Goal: Task Accomplishment & Management: Use online tool/utility

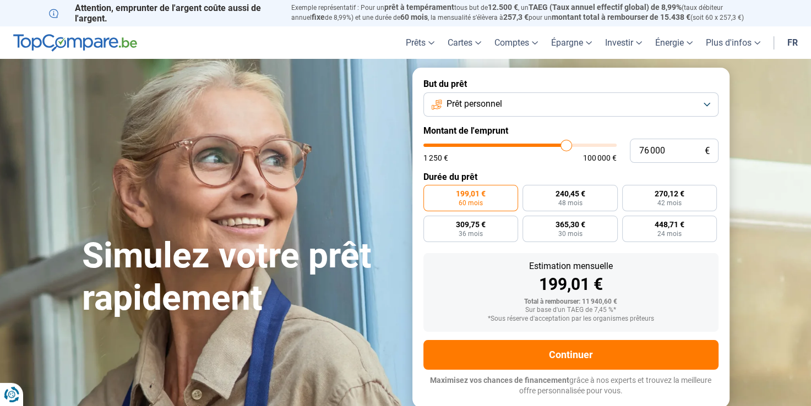
type input "77 000"
type input "77000"
type input "91 500"
type input "91500"
type input "95 750"
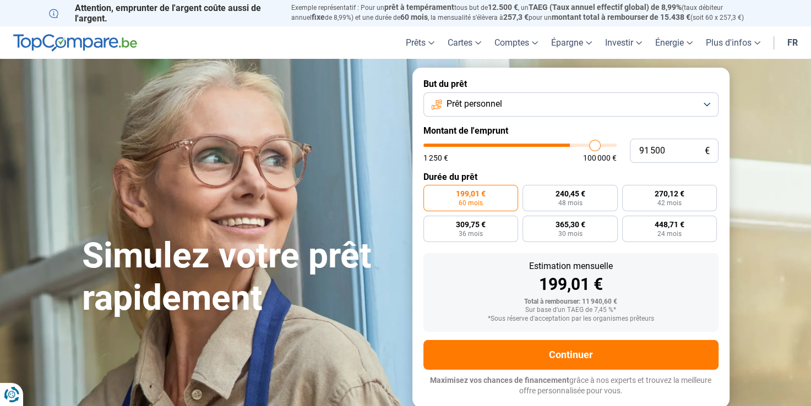
type input "95750"
type input "100 000"
type input "100000"
click at [617, 147] on input "range" at bounding box center [519, 145] width 193 height 3
radio input "false"
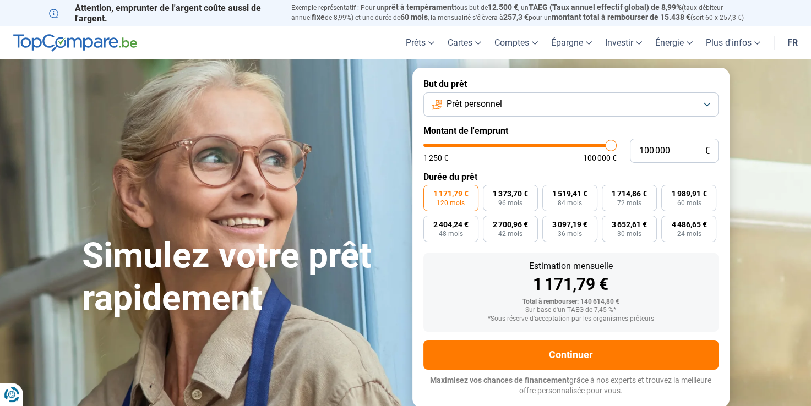
type input "98 750"
type input "98750"
type input "98 500"
type input "98500"
type input "98 250"
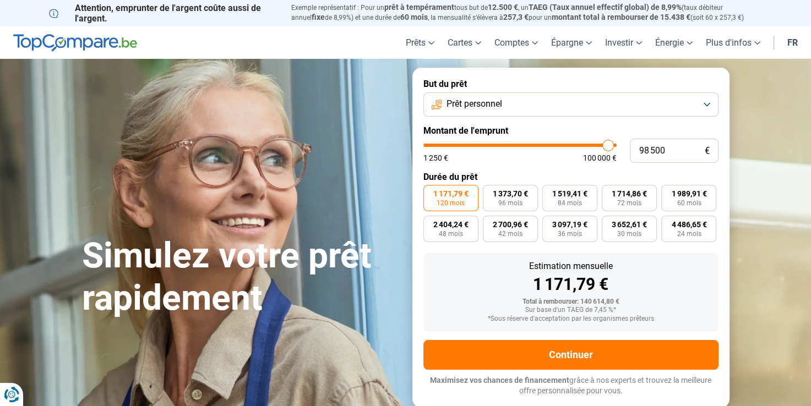
type input "98250"
type input "98 000"
type input "98000"
type input "97 750"
type input "97750"
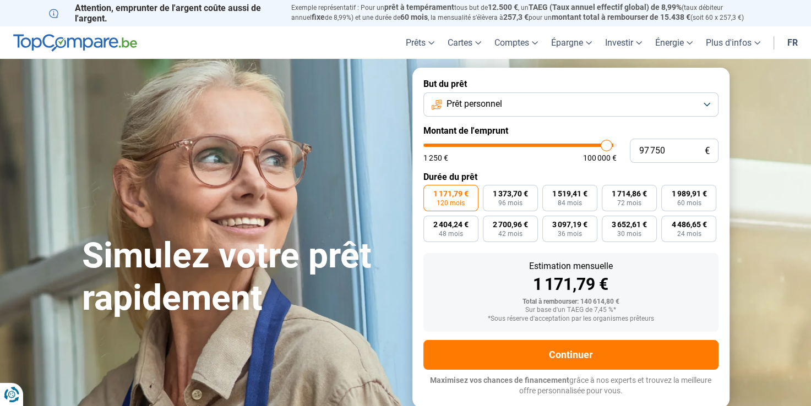
type input "97 250"
type input "97250"
type input "97 000"
type input "97000"
type input "96 750"
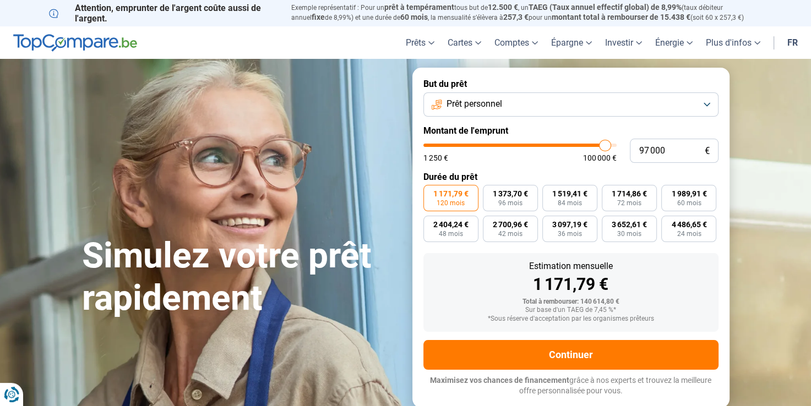
type input "96750"
type input "96 500"
type input "96500"
type input "96 250"
type input "96250"
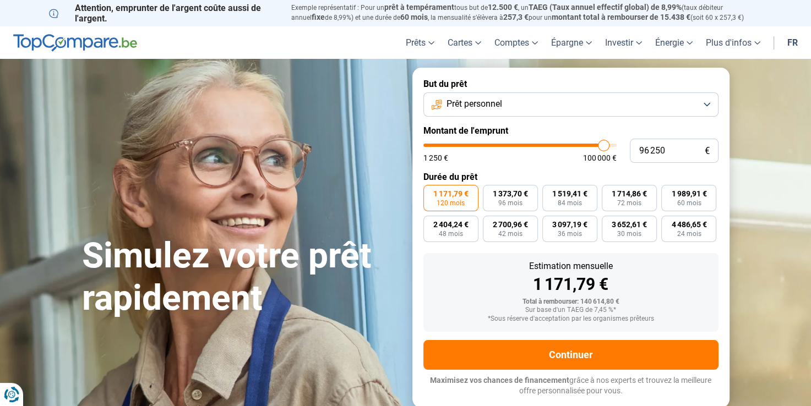
type input "95 500"
type input "95500"
type input "95 250"
type input "95250"
type input "95 000"
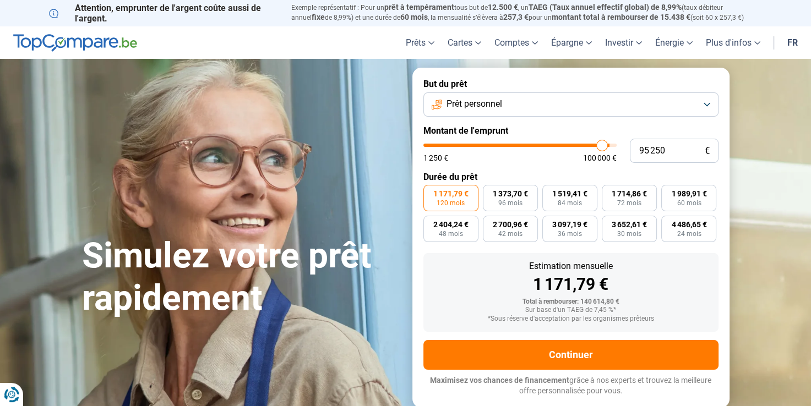
type input "95000"
type input "94 750"
type input "94750"
type input "94 500"
type input "94500"
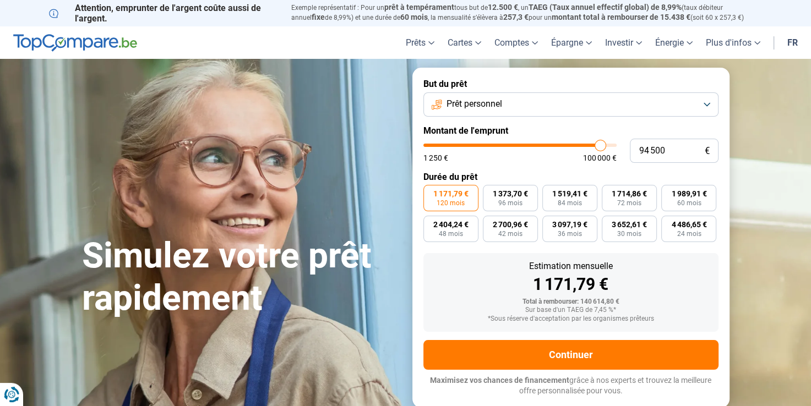
type input "94 000"
type input "94000"
type input "93 750"
type input "93750"
type input "93 250"
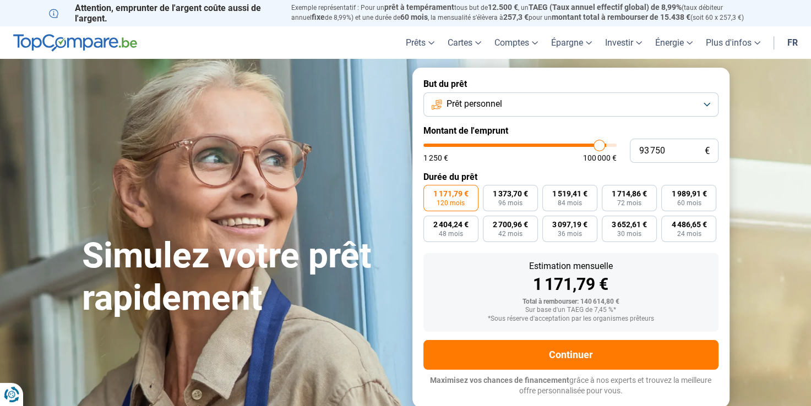
type input "93250"
type input "92 750"
type input "92750"
type input "92 250"
type input "92250"
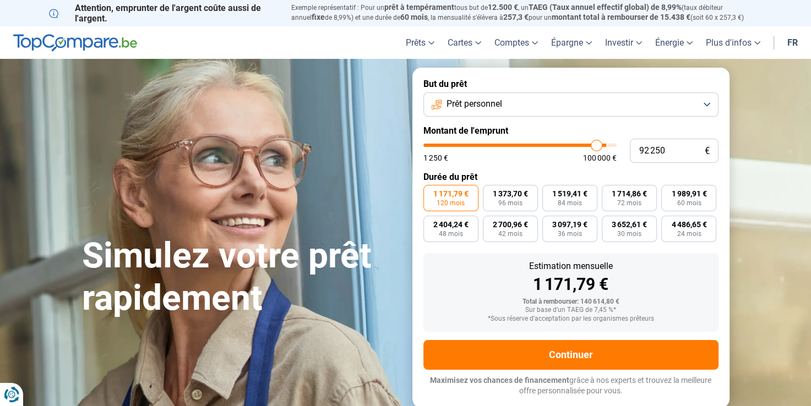
type input "92 000"
type input "92000"
type input "91 750"
type input "91750"
type input "91 250"
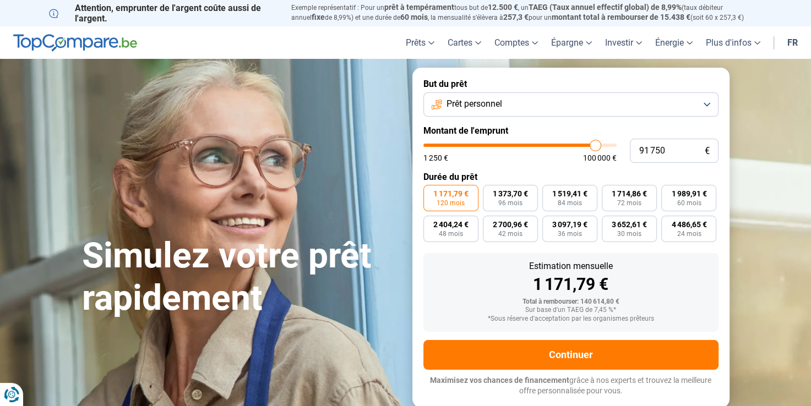
type input "91250"
type input "90 750"
type input "90750"
type input "90 250"
type input "90250"
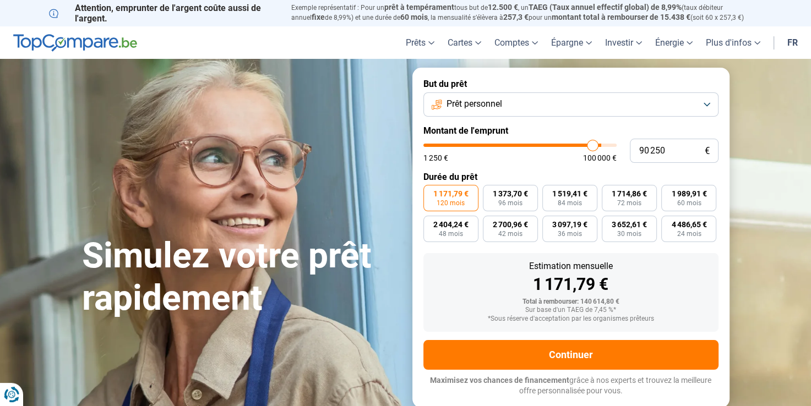
type input "90 000"
type input "90000"
type input "89 750"
type input "89750"
type input "89 500"
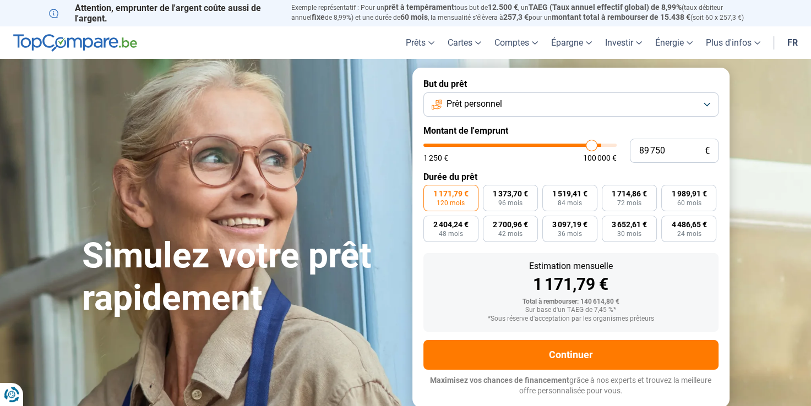
type input "89500"
type input "89 250"
type input "89250"
type input "89 000"
type input "89000"
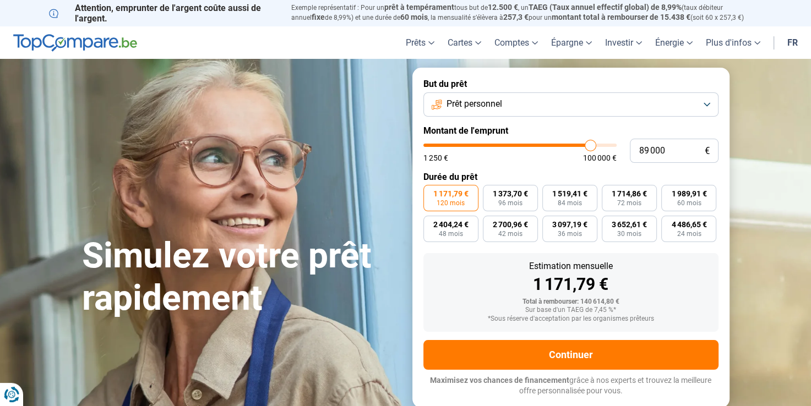
type input "88 750"
type input "88750"
type input "88 500"
type input "88500"
type input "88 250"
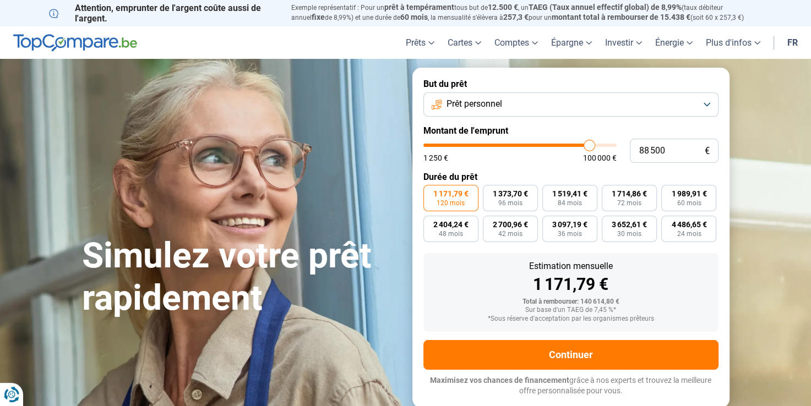
type input "88250"
type input "88 000"
drag, startPoint x: 608, startPoint y: 148, endPoint x: 588, endPoint y: 149, distance: 20.4
type input "88000"
click at [588, 147] on input "range" at bounding box center [519, 145] width 193 height 3
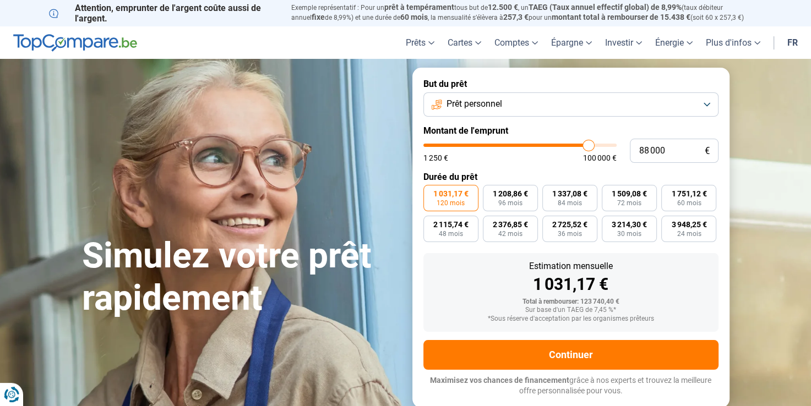
type input "87 750"
type input "87750"
type input "87 250"
type input "87250"
type input "86 750"
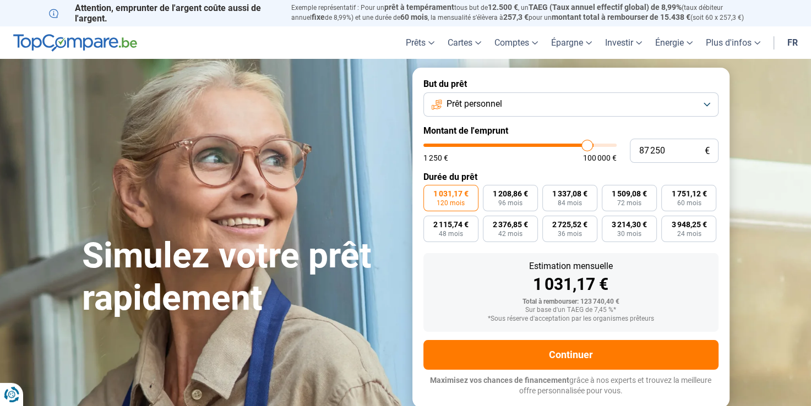
type input "86750"
type input "86 250"
type input "86250"
type input "86 000"
type input "86000"
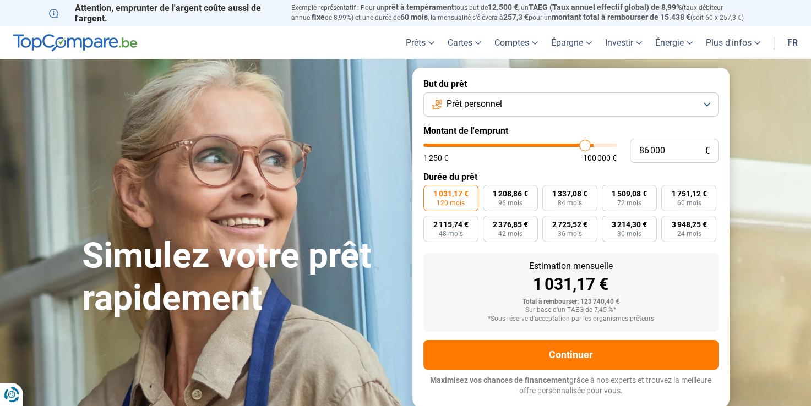
type input "85 500"
type input "85500"
type input "85 250"
type input "85250"
type input "85 000"
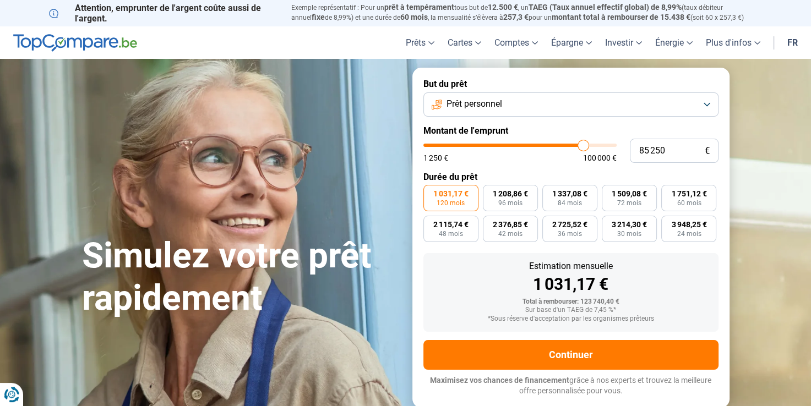
type input "85000"
type input "84 750"
type input "84750"
type input "84 500"
type input "84500"
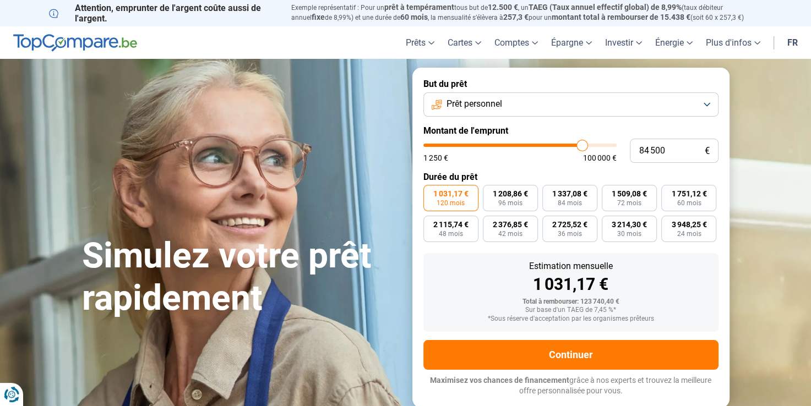
type input "84 250"
type input "84250"
type input "84 000"
type input "84000"
type input "83 750"
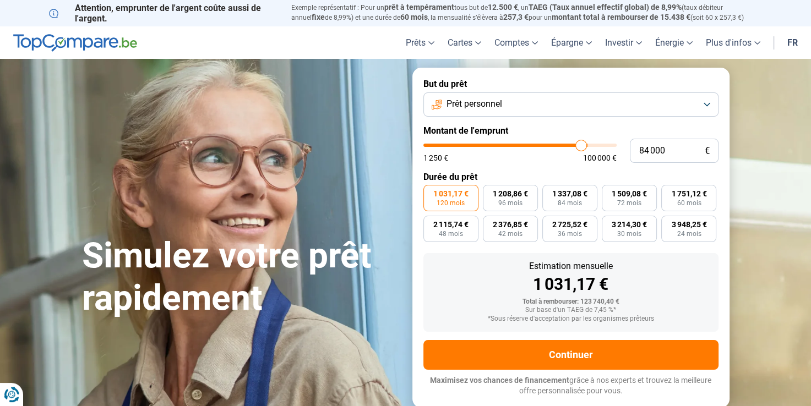
type input "83750"
type input "83 500"
type input "83500"
type input "83 250"
type input "83250"
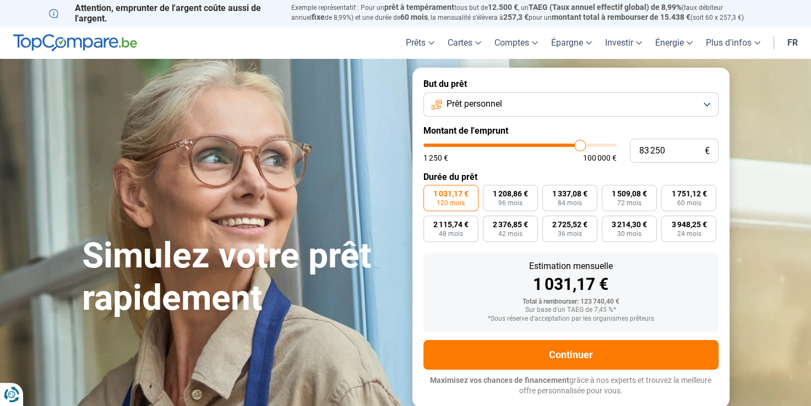
type input "83 000"
type input "83000"
type input "82 750"
type input "82750"
type input "82 500"
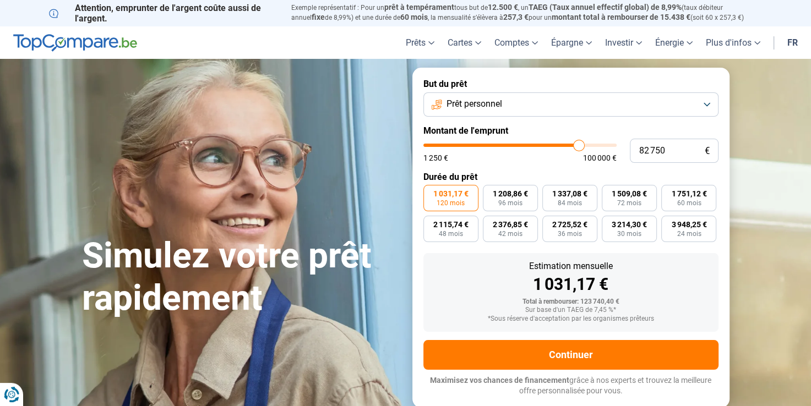
type input "82500"
type input "82 250"
type input "82250"
type input "82 000"
type input "82000"
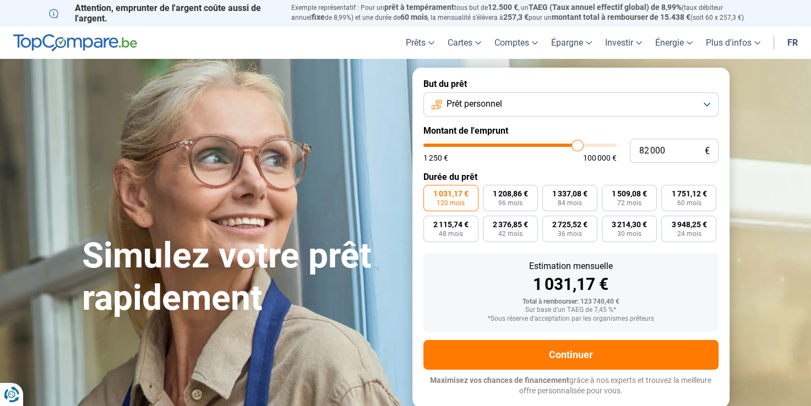
type input "81 750"
type input "81750"
type input "81 500"
type input "81500"
type input "81 000"
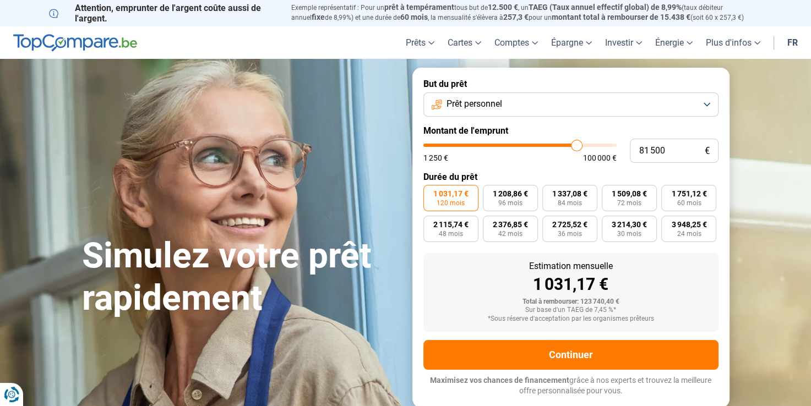
type input "81000"
type input "80 750"
type input "80750"
type input "80 500"
type input "80500"
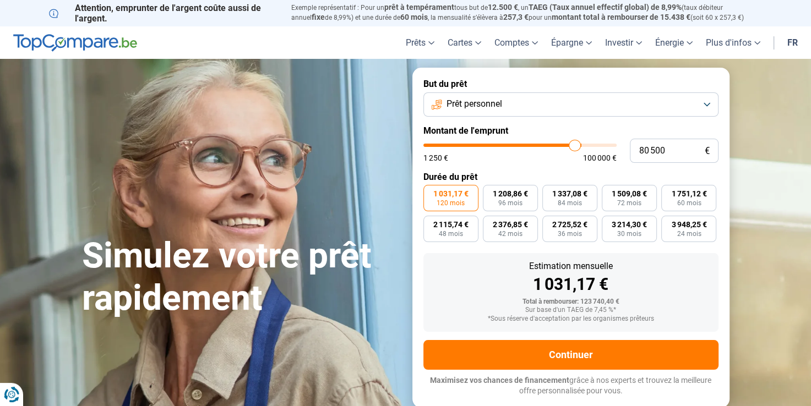
type input "80 250"
drag, startPoint x: 588, startPoint y: 149, endPoint x: 574, endPoint y: 149, distance: 14.3
type input "80250"
click at [574, 147] on input "range" at bounding box center [519, 145] width 193 height 3
type input "79 250"
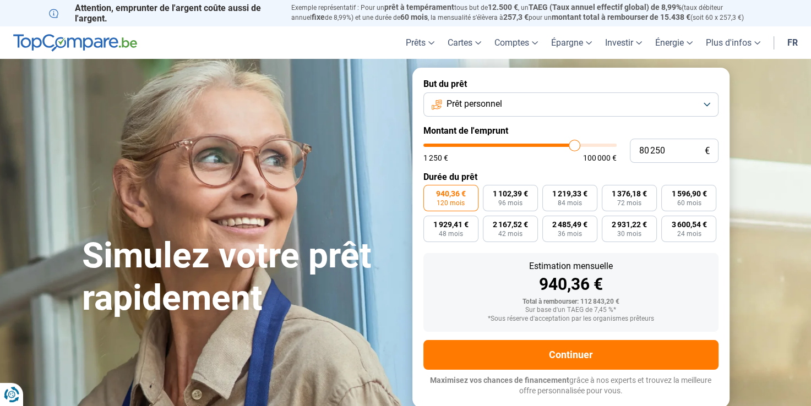
type input "79250"
type input "79 000"
type input "79000"
type input "78 750"
type input "78750"
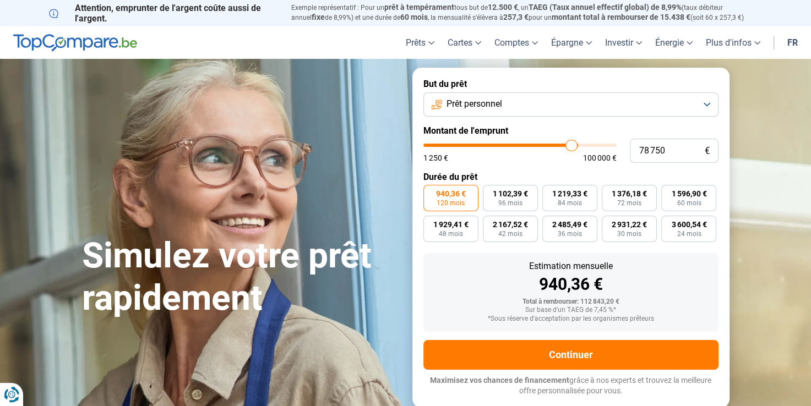
type input "78 500"
type input "78500"
type input "78 250"
type input "78250"
type input "77 750"
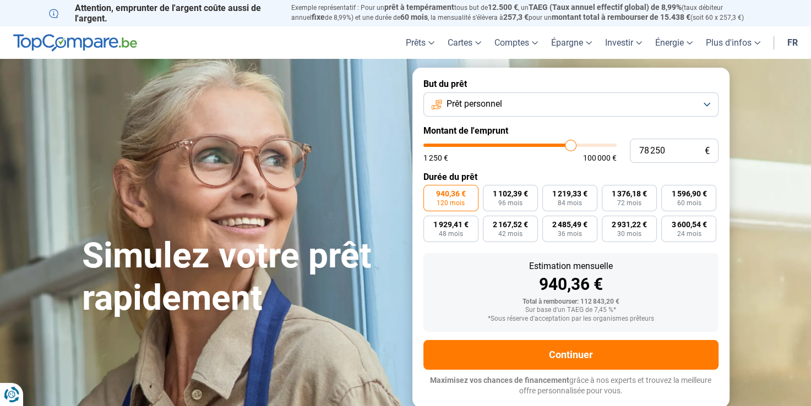
type input "77750"
type input "77 500"
type input "77500"
type input "77 250"
type input "77250"
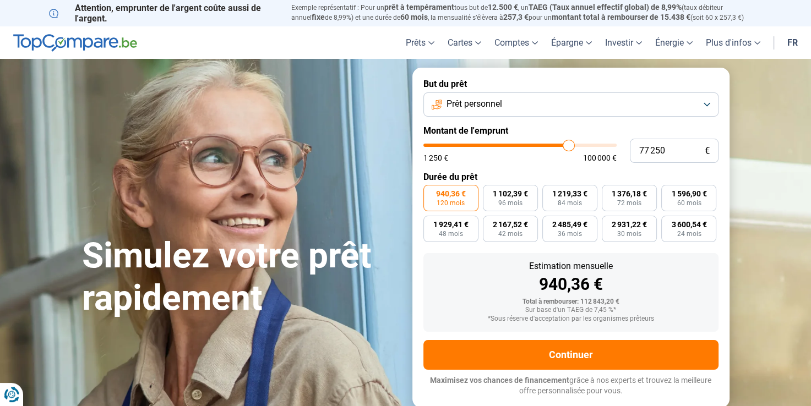
type input "77 000"
type input "77000"
type input "76 750"
type input "76750"
type input "76 500"
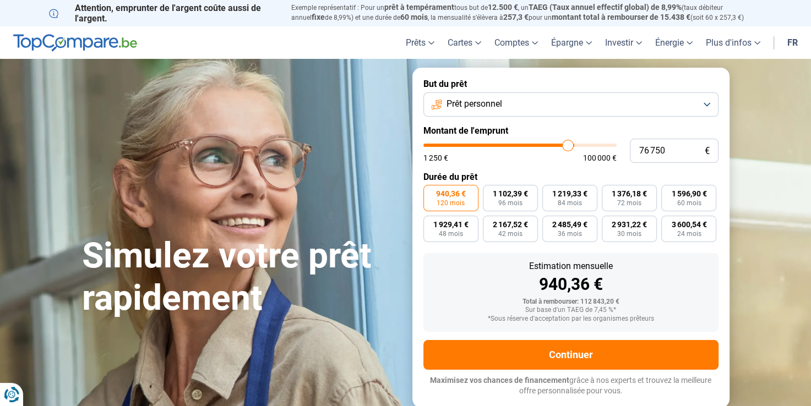
type input "76500"
type input "76 250"
type input "76250"
type input "76 000"
drag, startPoint x: 573, startPoint y: 147, endPoint x: 566, endPoint y: 147, distance: 6.6
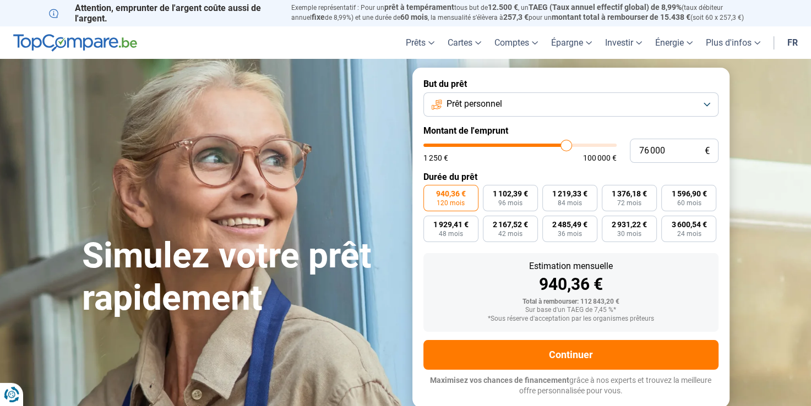
type input "76000"
click at [566, 147] on input "range" at bounding box center [519, 145] width 193 height 3
type input "75 750"
type input "75750"
type input "75 500"
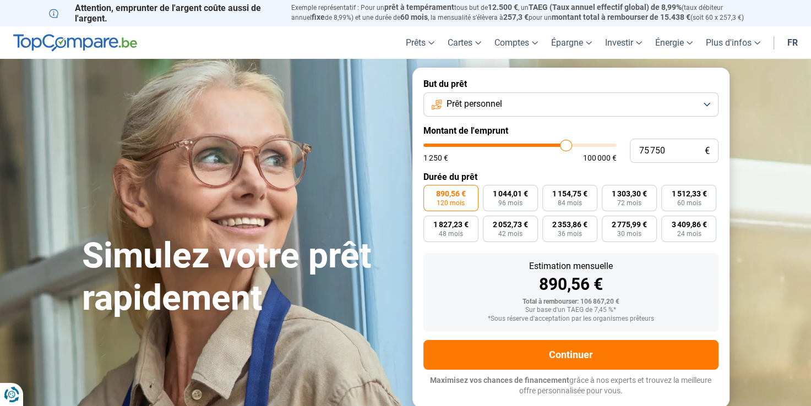
type input "75500"
type input "75 000"
type input "75000"
type input "74 750"
type input "74750"
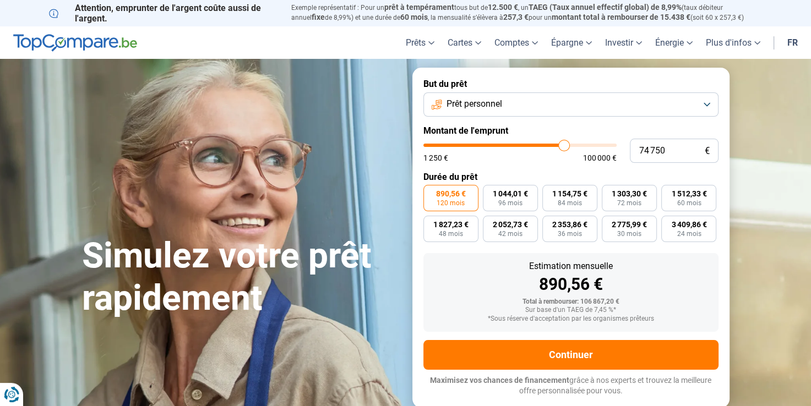
type input "74 250"
type input "74250"
click at [563, 146] on input "range" at bounding box center [519, 145] width 193 height 3
type input "73 250"
type input "73250"
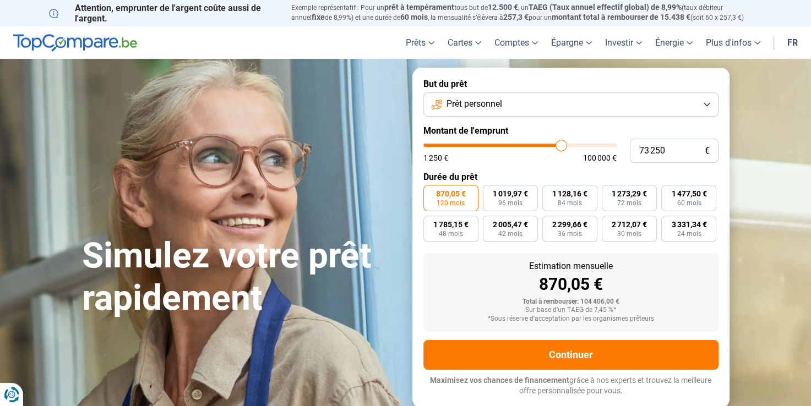
type input "73 000"
type input "73000"
type input "72 500"
type input "72500"
type input "71 500"
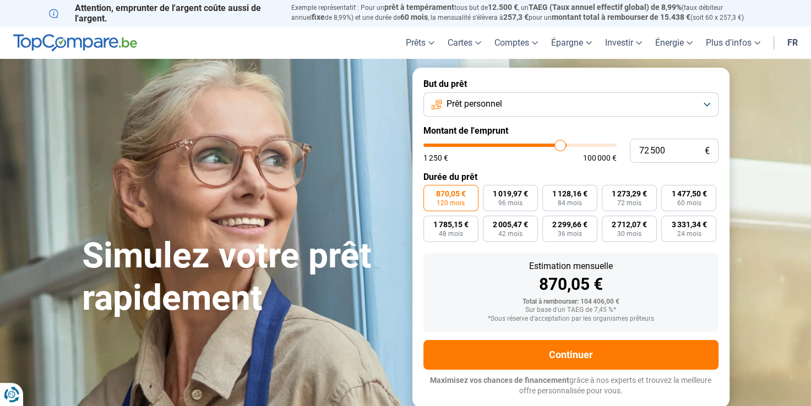
type input "71500"
type input "71 250"
type input "71250"
type input "70 750"
type input "70750"
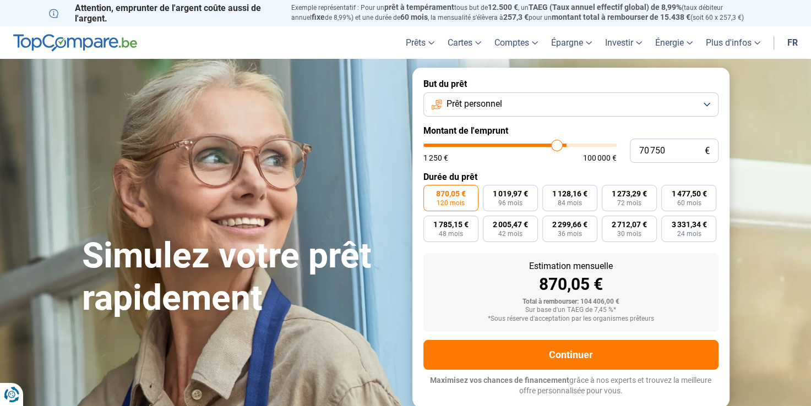
type input "70 500"
type input "70500"
type input "70 000"
type input "70000"
type input "69 750"
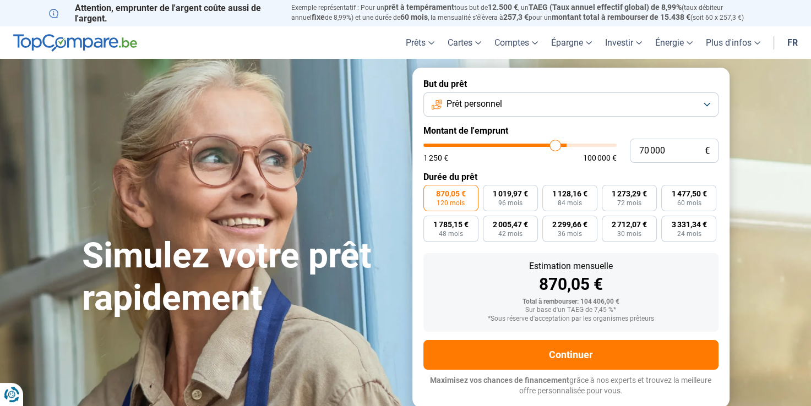
type input "69750"
type input "69 500"
type input "69500"
type input "69 250"
type input "69250"
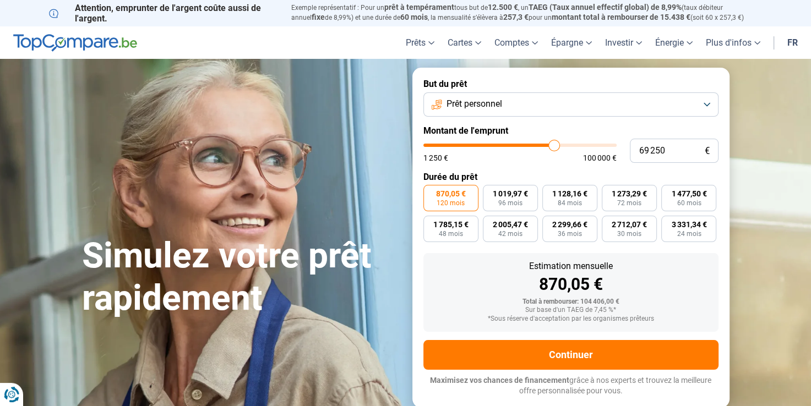
type input "68 750"
type input "68750"
type input "68 250"
type input "68250"
type input "68 000"
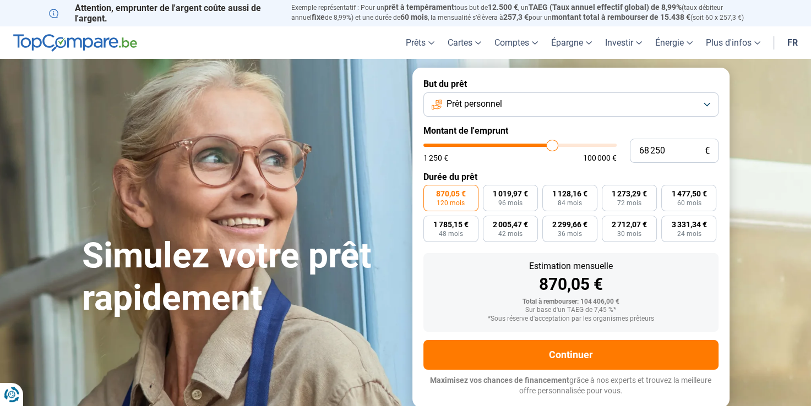
type input "68000"
type input "67 500"
type input "67500"
type input "67 250"
type input "67250"
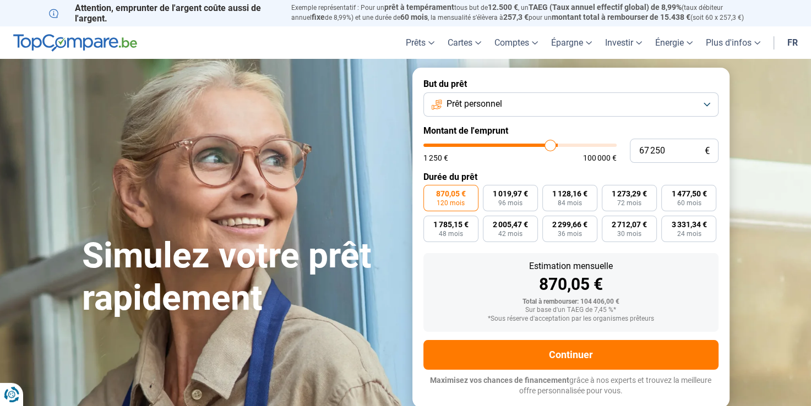
type input "66 750"
type input "66750"
type input "66 000"
drag, startPoint x: 562, startPoint y: 149, endPoint x: 546, endPoint y: 151, distance: 15.6
click at [546, 147] on input "range" at bounding box center [519, 145] width 193 height 3
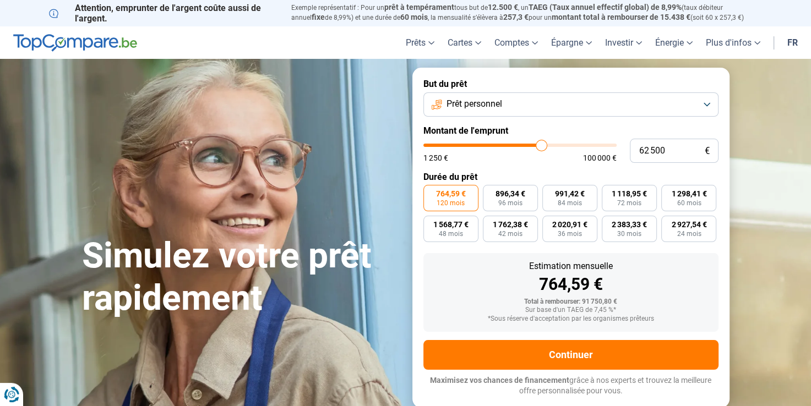
click at [541, 147] on input "range" at bounding box center [519, 145] width 193 height 3
drag, startPoint x: 541, startPoint y: 149, endPoint x: 533, endPoint y: 149, distance: 7.7
click at [533, 147] on input "range" at bounding box center [519, 145] width 193 height 3
